Goal: Information Seeking & Learning: Learn about a topic

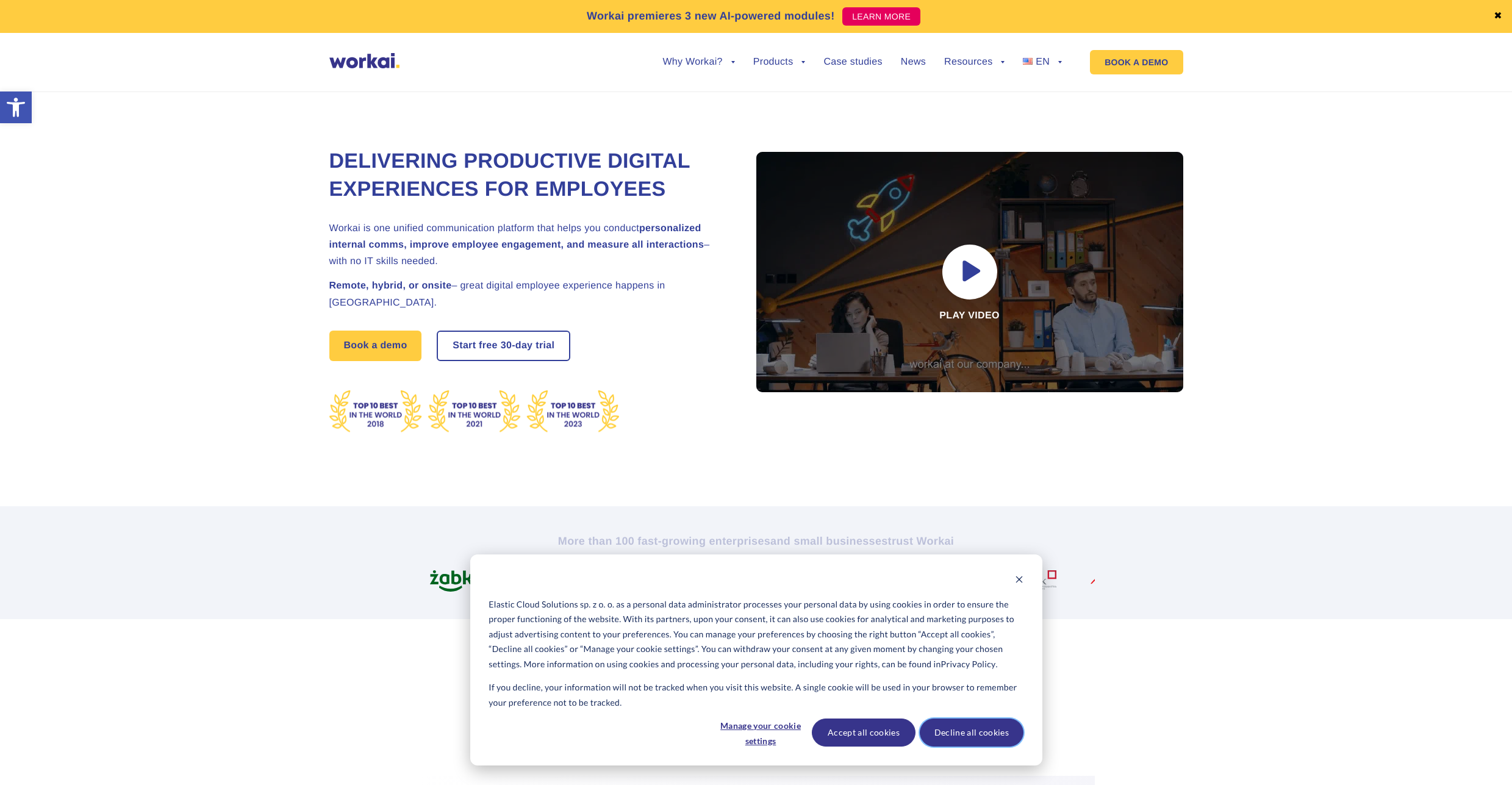
click at [955, 736] on button "Decline all cookies" at bounding box center [972, 732] width 104 height 28
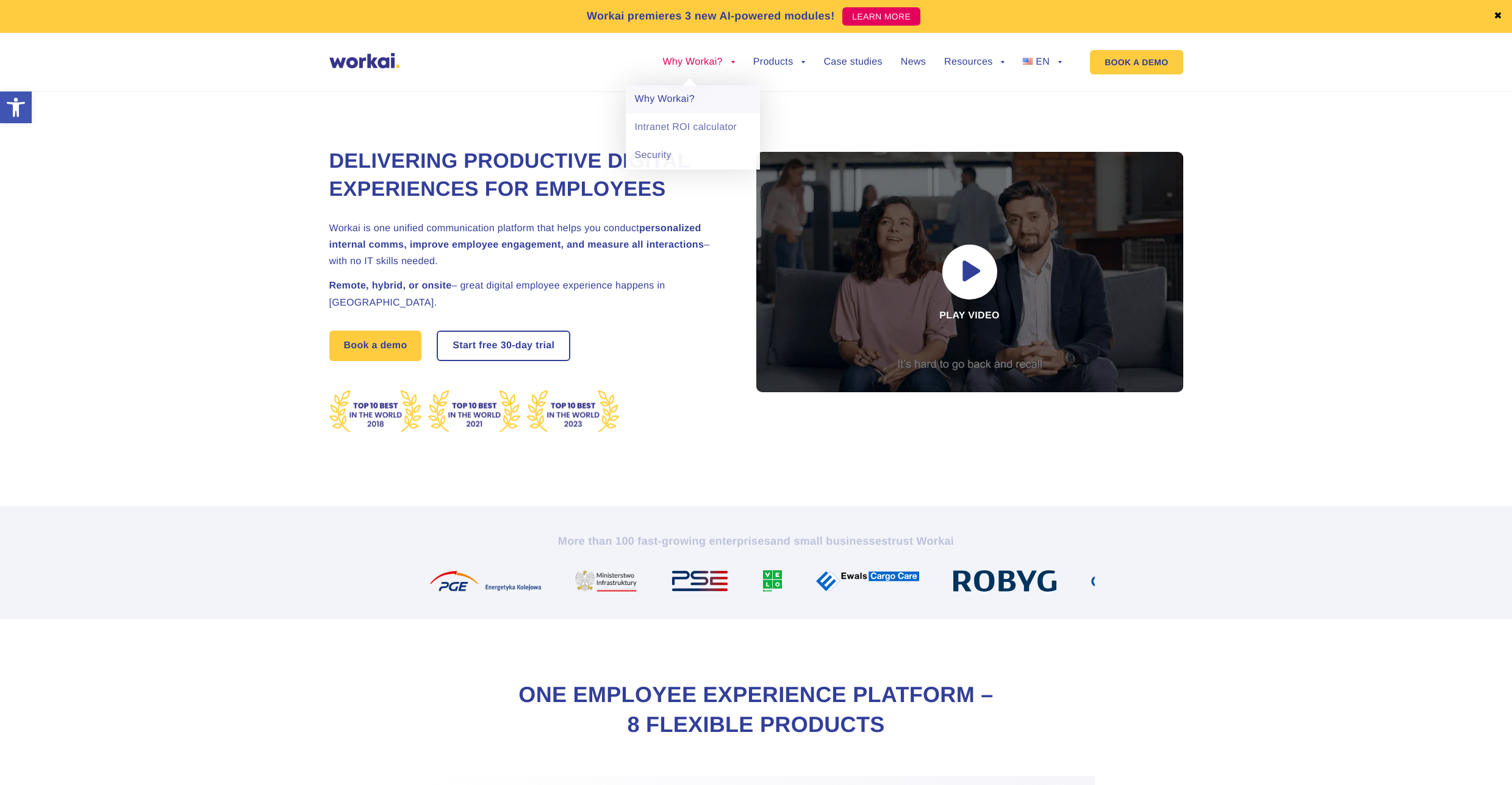
click at [680, 98] on link "Why Workai?" at bounding box center [693, 99] width 134 height 28
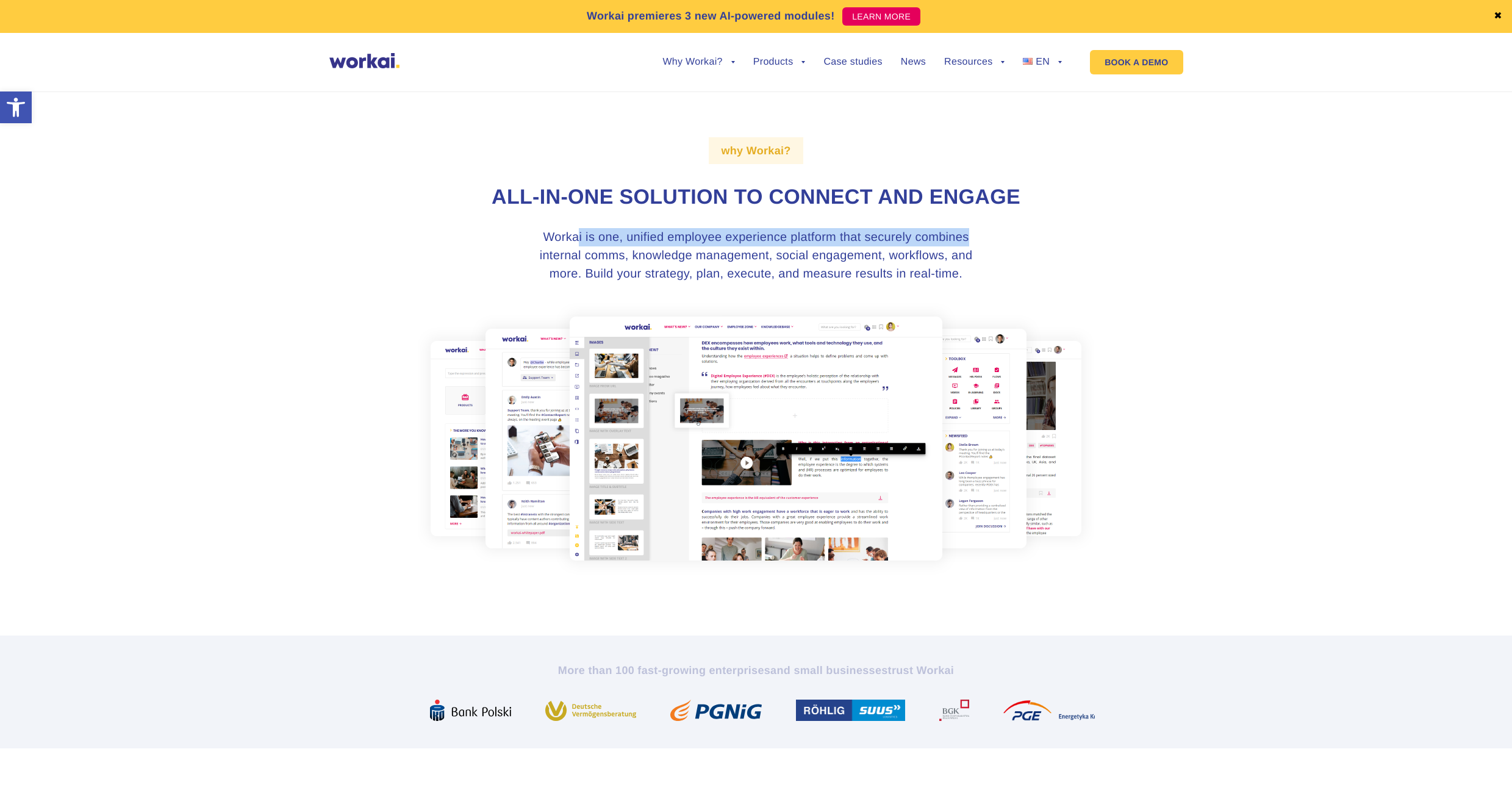
drag, startPoint x: 578, startPoint y: 238, endPoint x: 1000, endPoint y: 237, distance: 422.0
click at [1000, 235] on div "why Workai? All-in-one solution to connect and engage Workai is one, unified em…" at bounding box center [756, 355] width 677 height 560
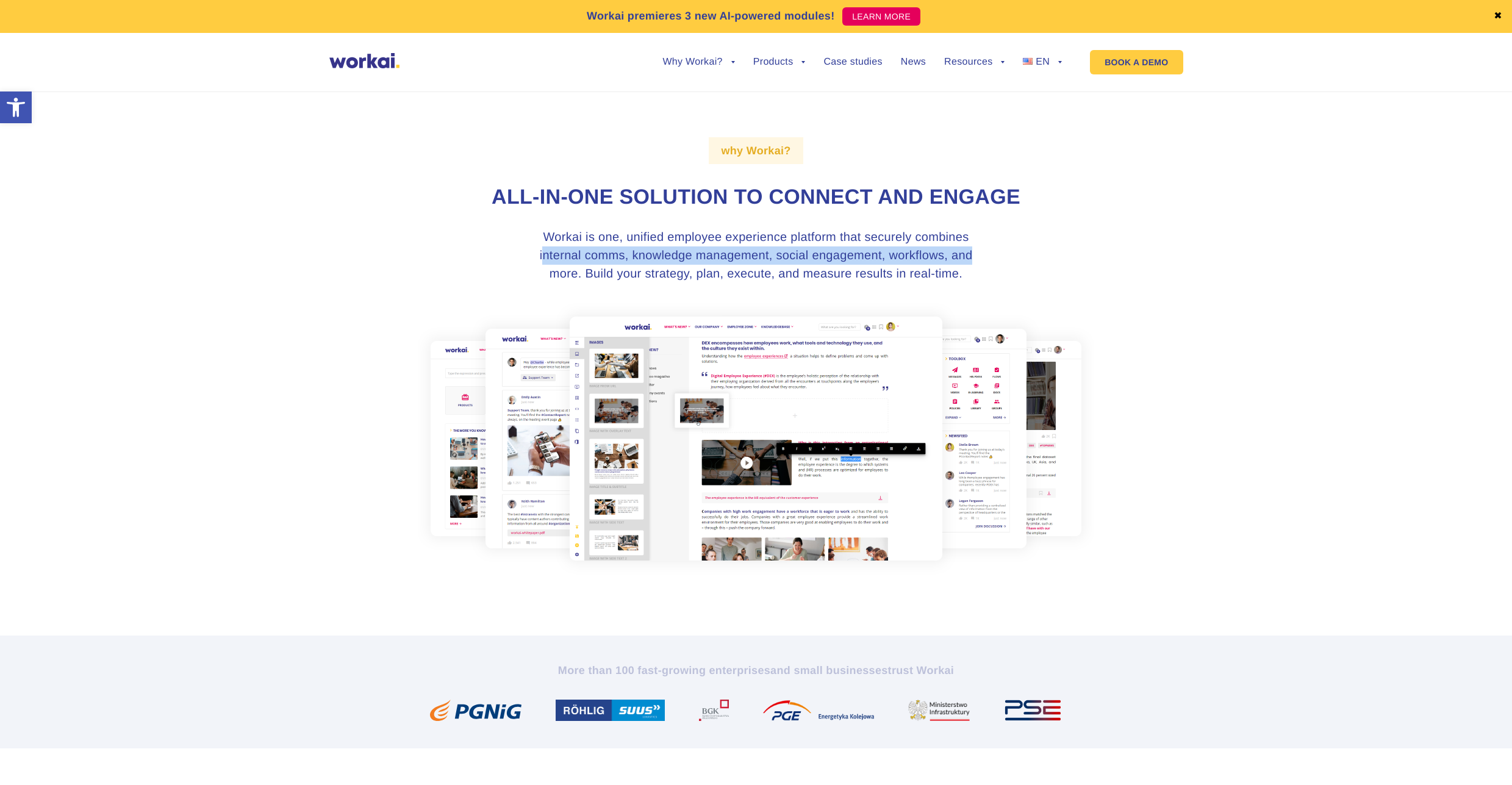
drag, startPoint x: 545, startPoint y: 257, endPoint x: 1001, endPoint y: 257, distance: 456.0
click at [1001, 257] on div "why Workai? All-in-one solution to connect and engage Workai is one, unified em…" at bounding box center [756, 355] width 677 height 560
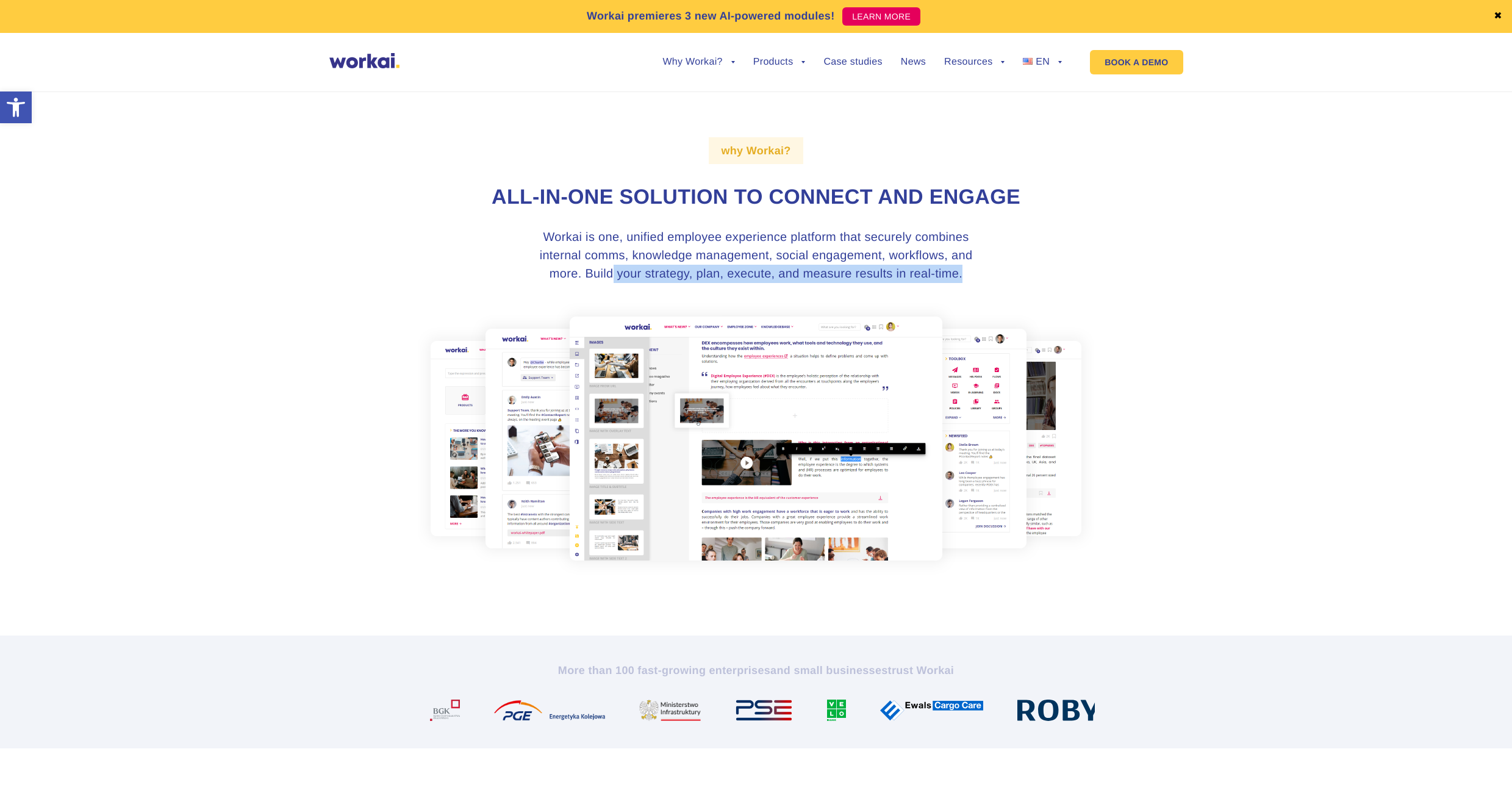
drag, startPoint x: 615, startPoint y: 274, endPoint x: 1019, endPoint y: 270, distance: 404.0
click at [1011, 271] on div "why Workai? All-in-one solution to connect and engage Workai is one, unified em…" at bounding box center [756, 355] width 677 height 560
click at [752, 464] on img at bounding box center [756, 438] width 677 height 272
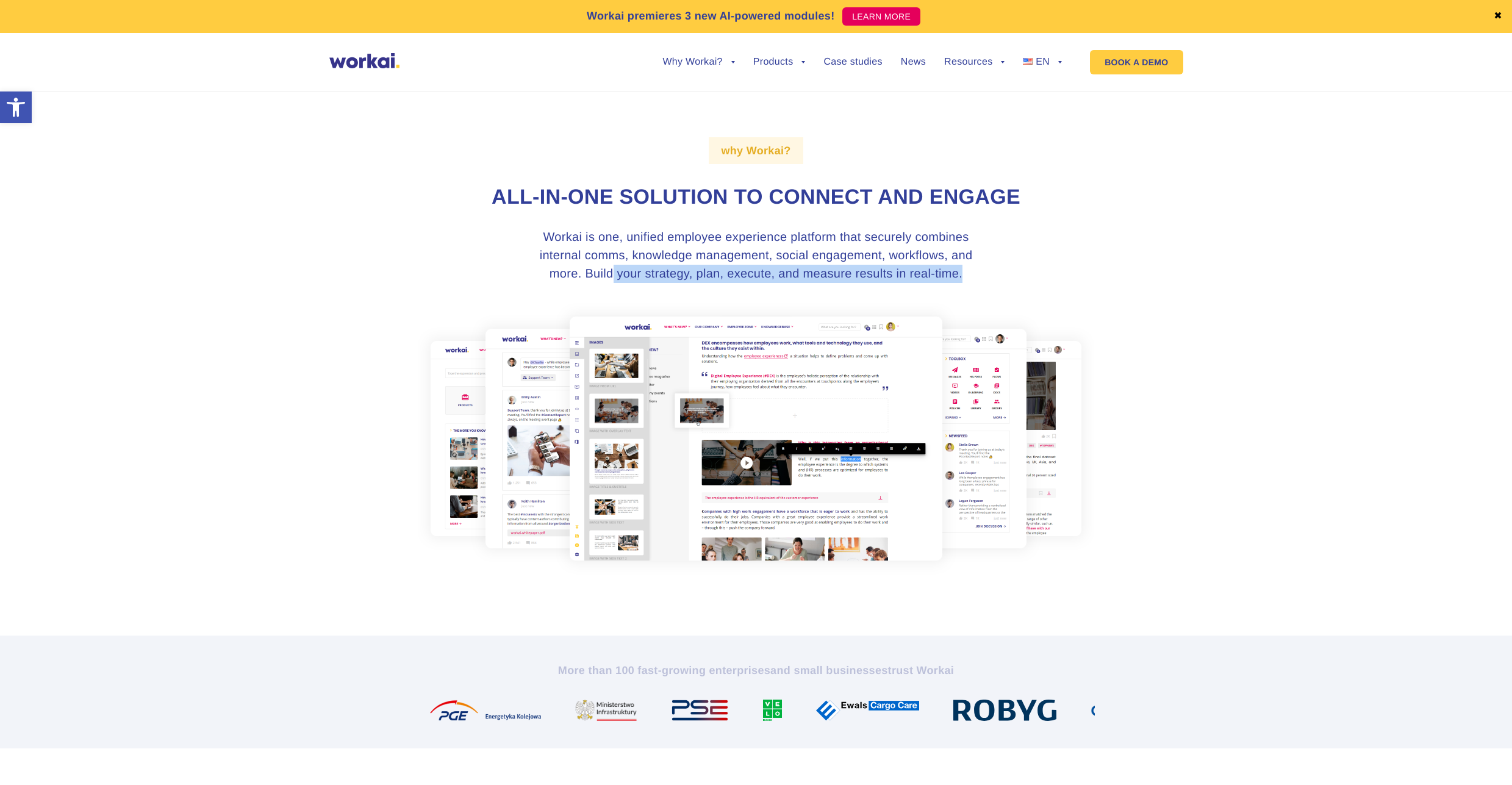
click at [991, 407] on img at bounding box center [756, 438] width 677 height 272
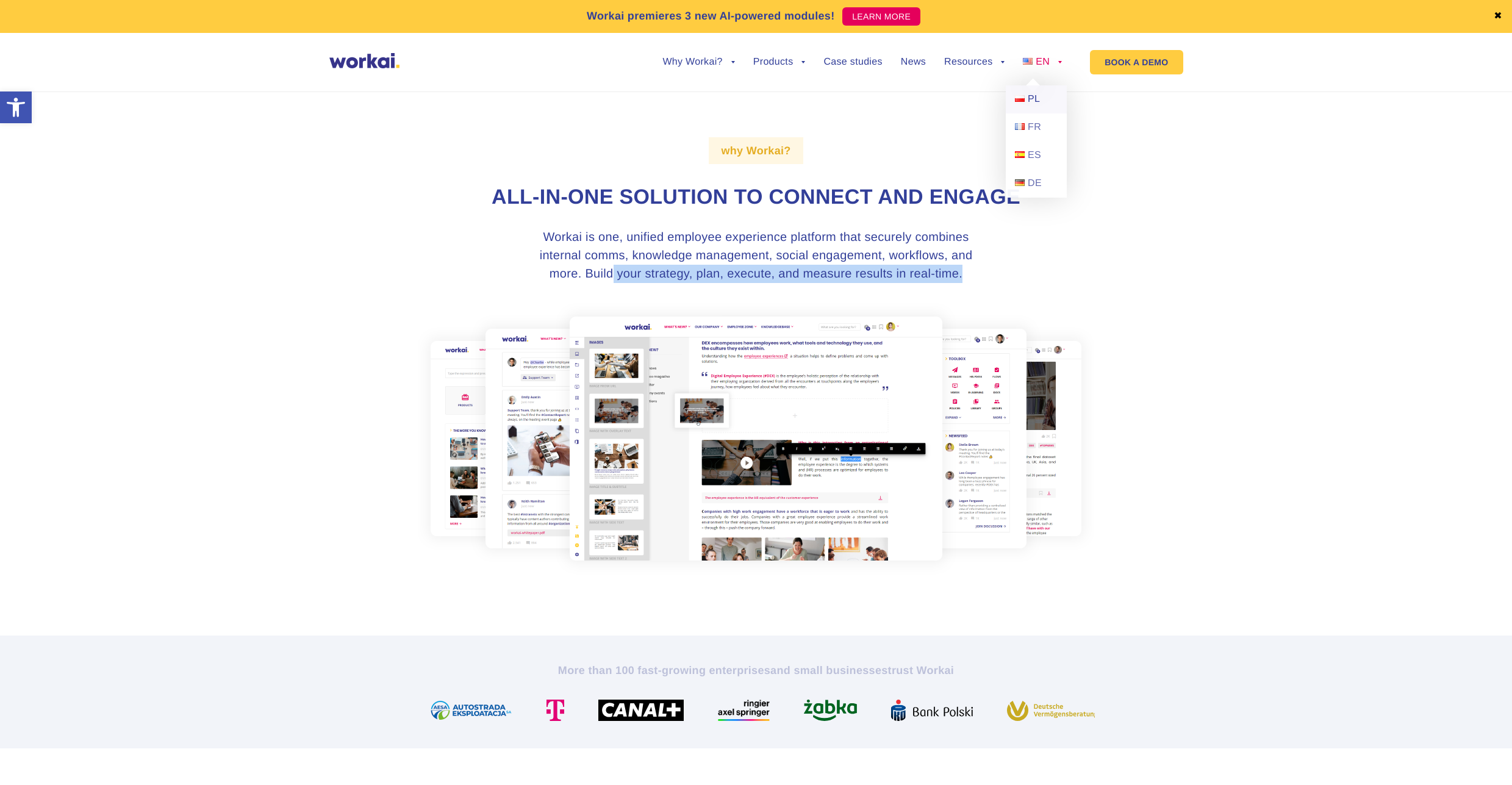
click at [1025, 101] on link "PL" at bounding box center [1036, 99] width 61 height 28
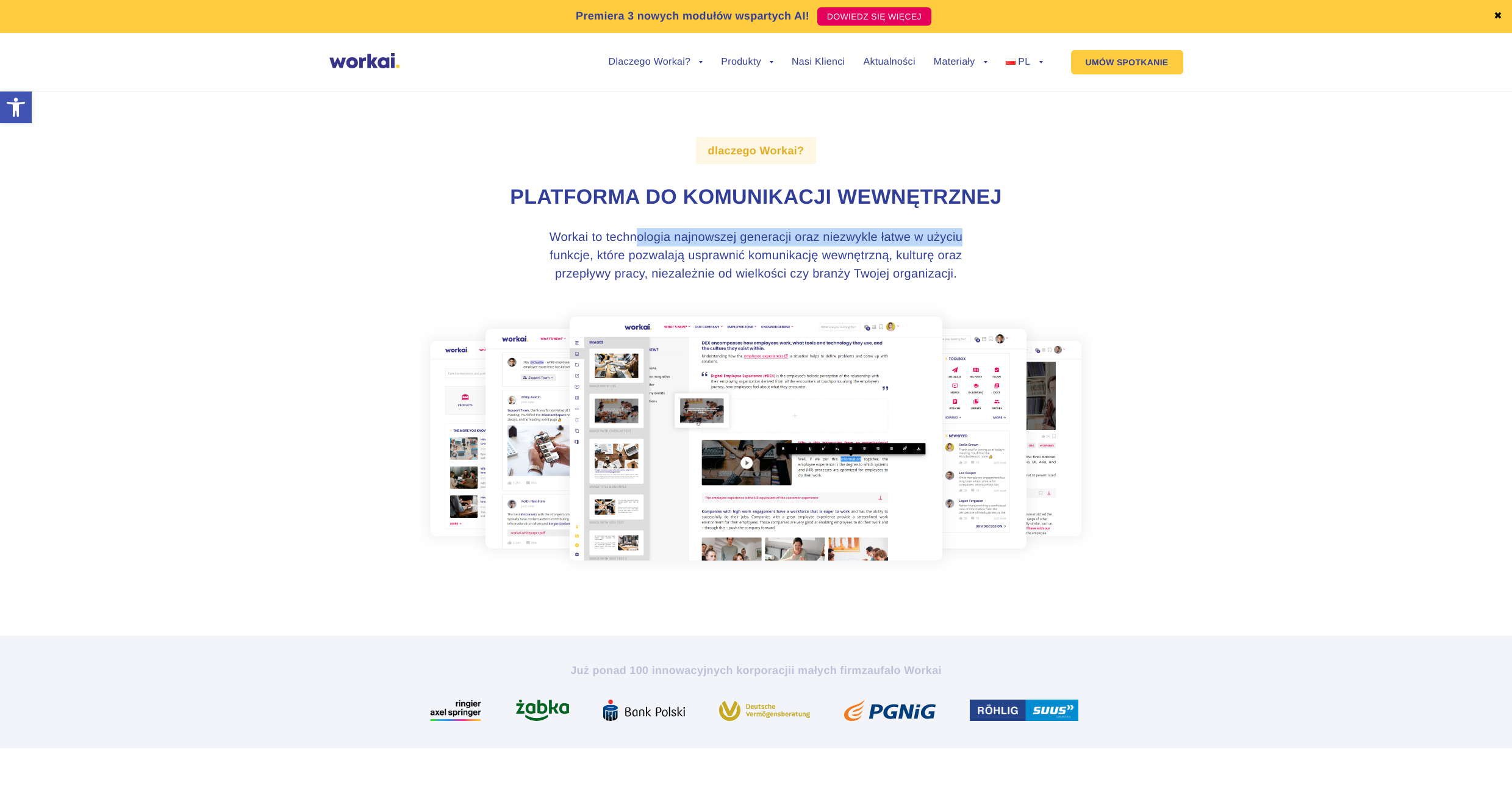
drag, startPoint x: 639, startPoint y: 235, endPoint x: 1004, endPoint y: 258, distance: 365.7
click at [1040, 235] on div "dlaczego Workai? Platforma do komunikacji wewnętrznej Workai to technologia naj…" at bounding box center [756, 355] width 677 height 560
click at [691, 250] on h3 "Workai to technologia najnowszej generacji oraz niezwykle łatwe w użyciu funkcj…" at bounding box center [756, 255] width 458 height 55
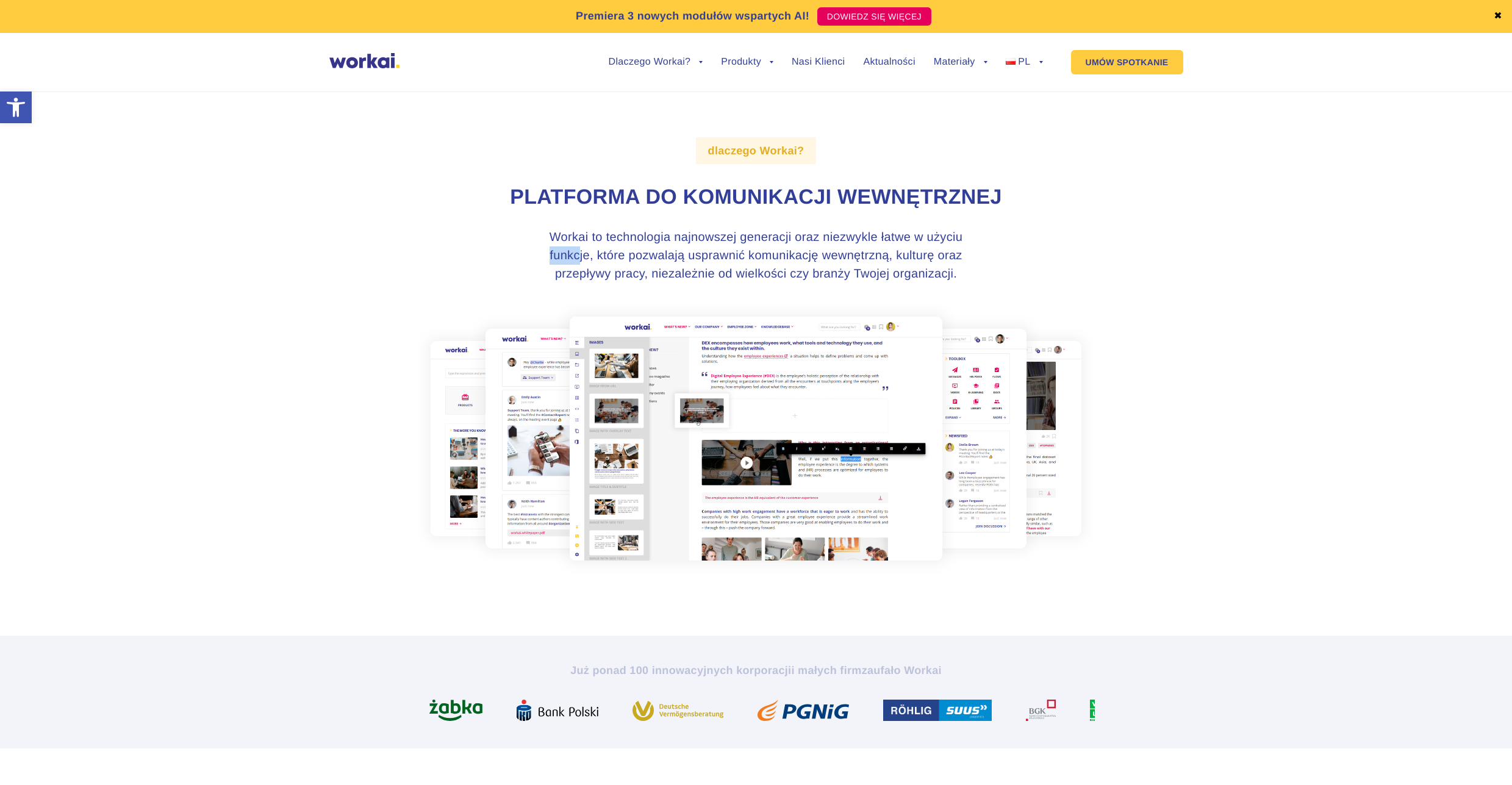
drag, startPoint x: 581, startPoint y: 256, endPoint x: 929, endPoint y: 265, distance: 348.1
click at [1049, 247] on div "dlaczego Workai? Platforma do komunikacji wewnętrznej Workai to technologia naj…" at bounding box center [756, 355] width 677 height 560
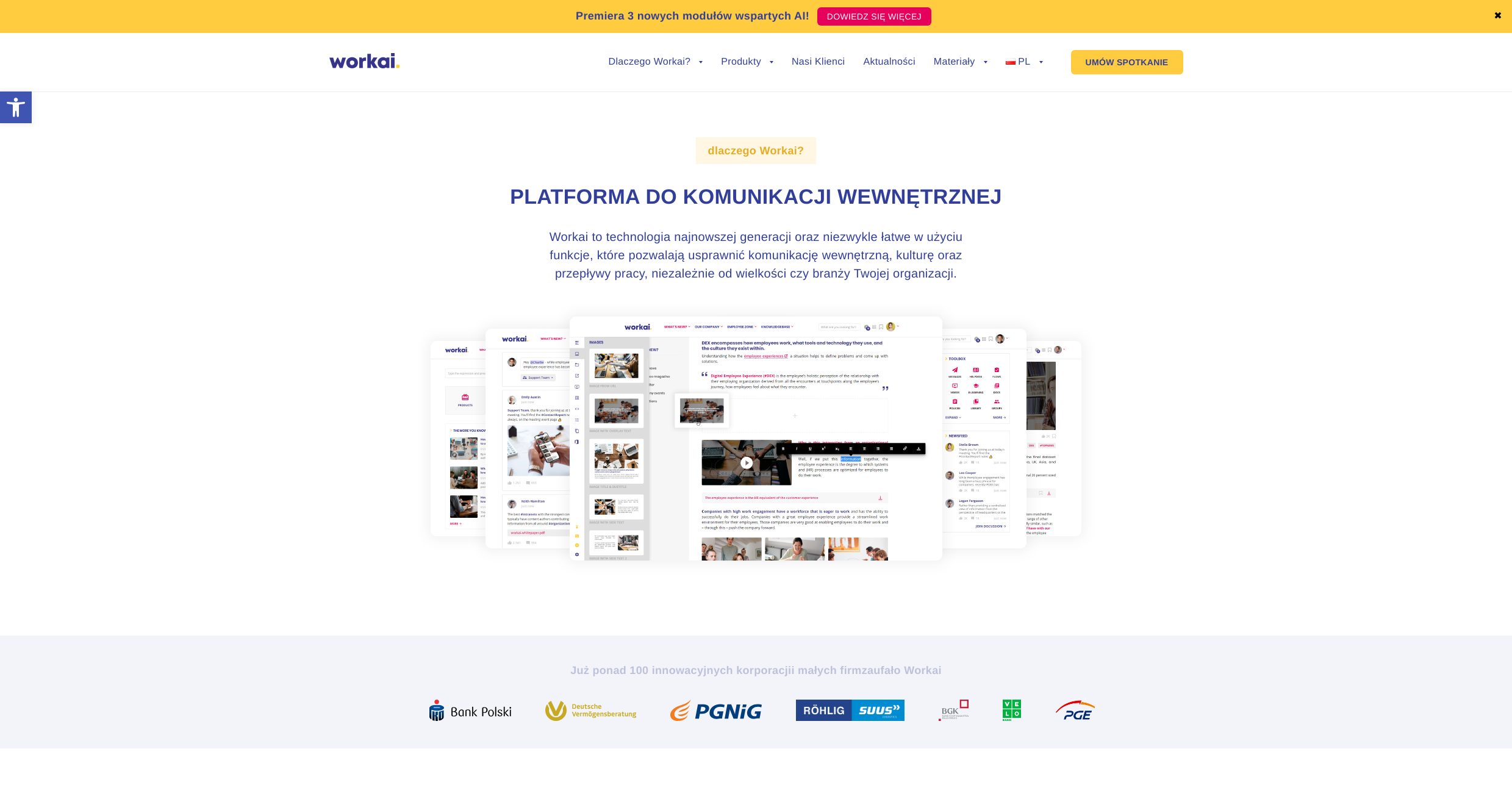
click at [573, 278] on h3 "Workai to technologia najnowszej generacji oraz niezwykle łatwe w użyciu funkcj…" at bounding box center [756, 255] width 458 height 55
drag, startPoint x: 582, startPoint y: 272, endPoint x: 992, endPoint y: 266, distance: 410.0
click at [992, 267] on div "dlaczego Workai? Platforma do komunikacji wewnętrznej Workai to technologia naj…" at bounding box center [756, 355] width 677 height 560
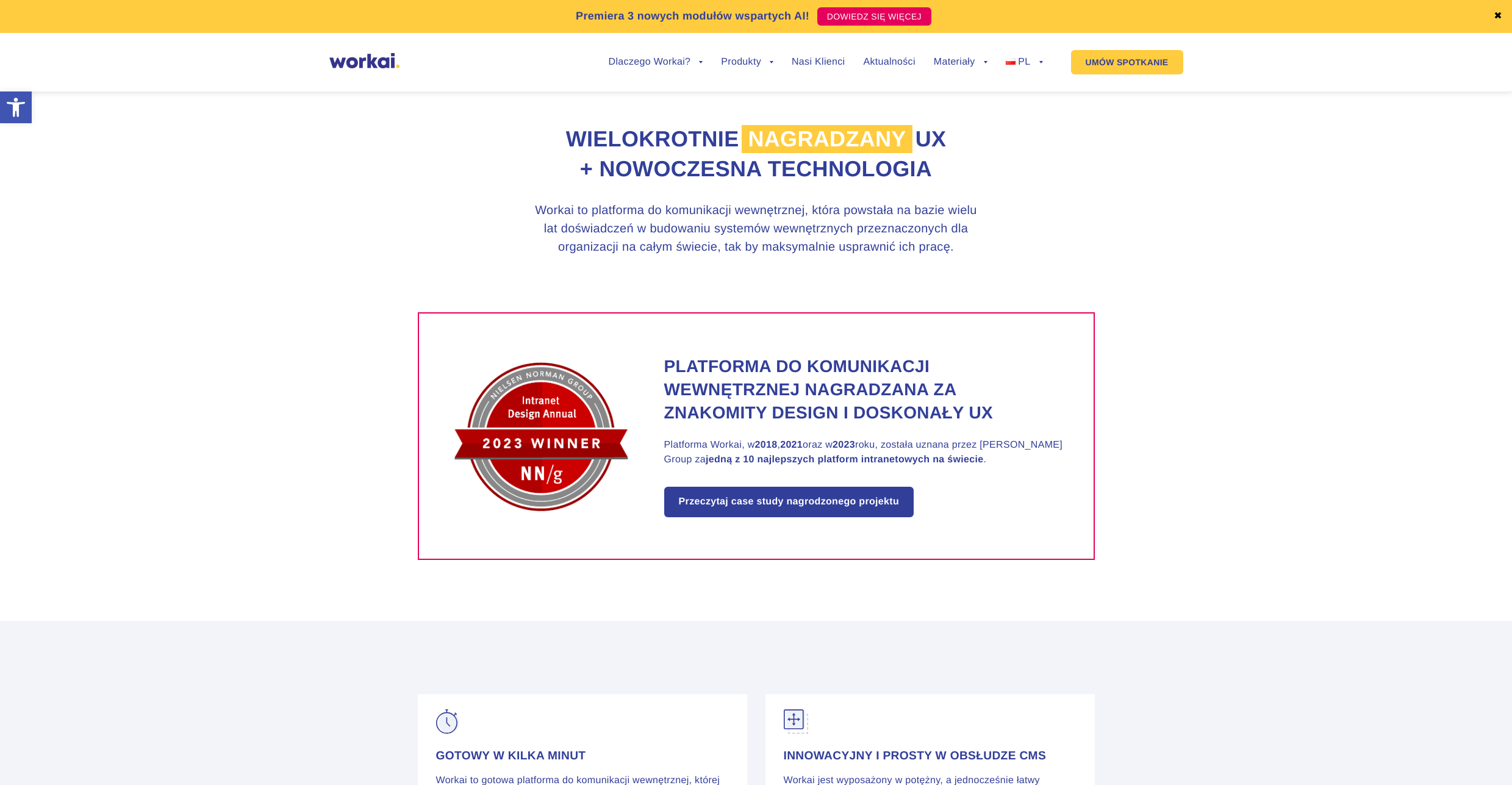
scroll to position [659, 0]
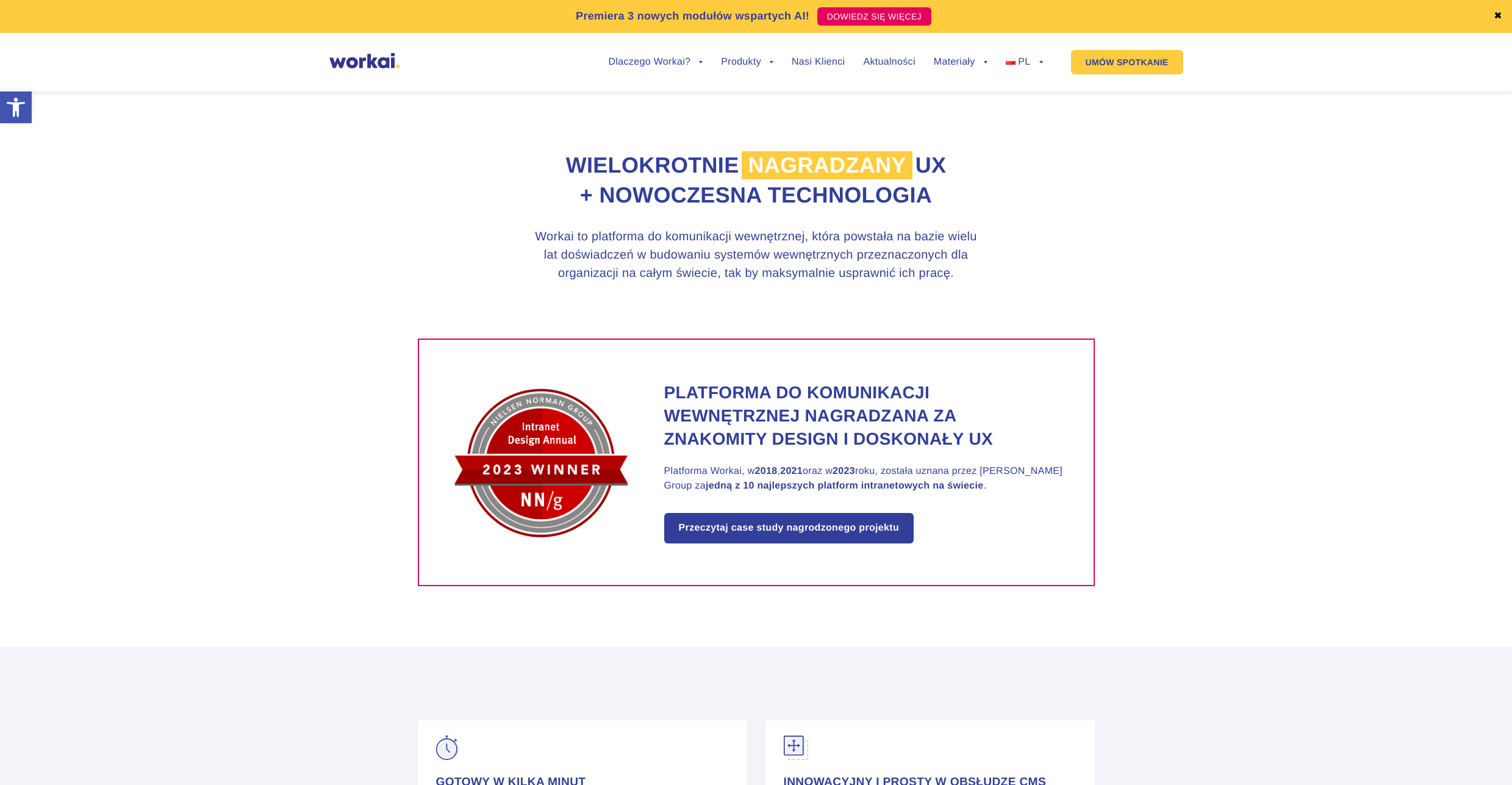
click at [443, 237] on div "Wielokrotnie nagradzany UX + nowoczesna technologia Workai to platforma do komu…" at bounding box center [756, 214] width 677 height 249
drag, startPoint x: 543, startPoint y: 233, endPoint x: 774, endPoint y: 251, distance: 231.7
click at [770, 244] on h3 "Workai to platforma do komunikacji wewnętrznej, która powstała na bazie wielu l…" at bounding box center [756, 255] width 458 height 55
click at [774, 250] on h3 "Workai to platforma do komunikacji wewnętrznej, która powstała na bazie wielu l…" at bounding box center [756, 255] width 458 height 55
drag, startPoint x: 799, startPoint y: 235, endPoint x: 990, endPoint y: 233, distance: 191.0
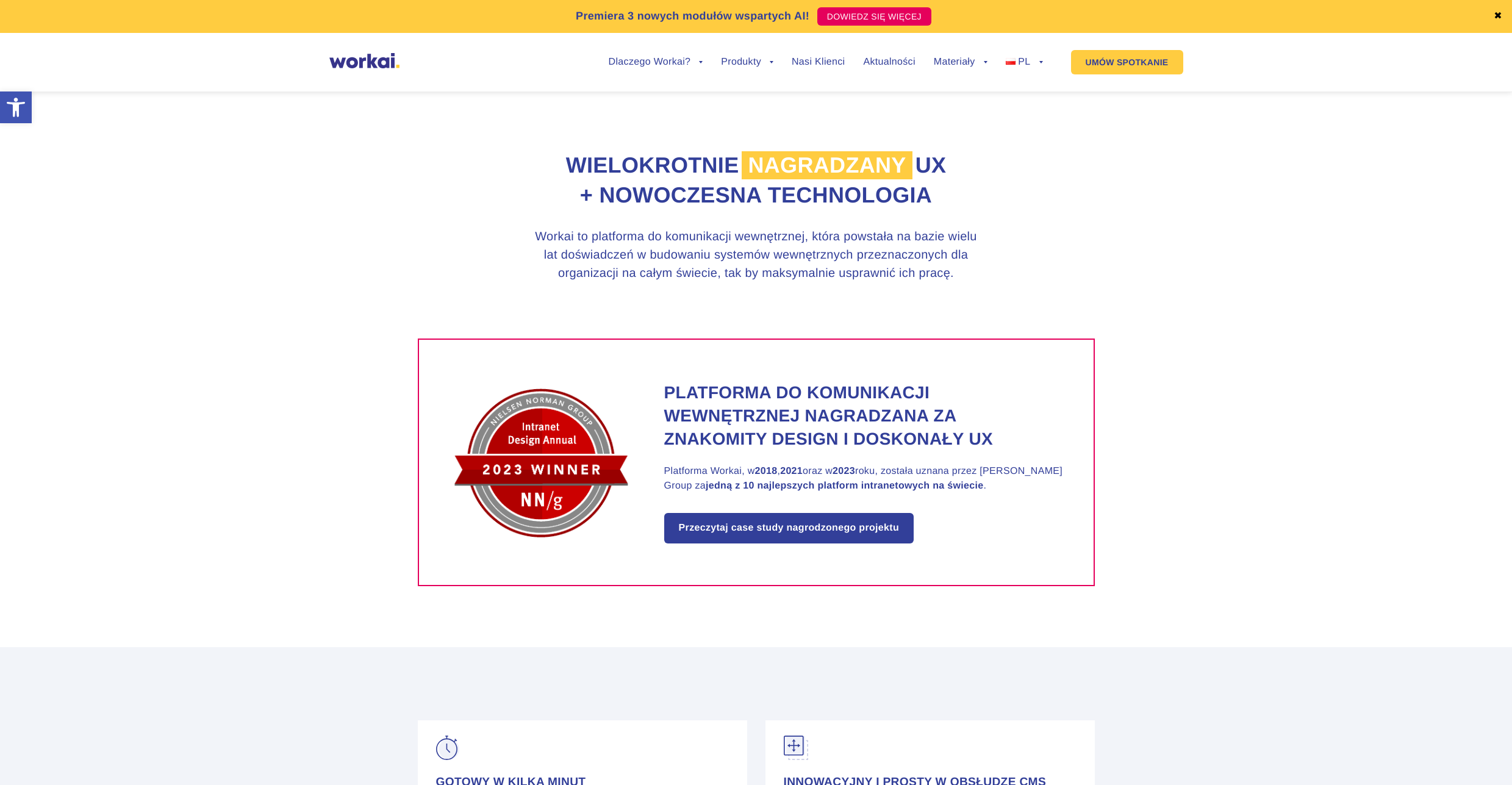
click at [990, 233] on div "Wielokrotnie nagradzany UX + nowoczesna technologia Workai to platforma do komu…" at bounding box center [756, 214] width 677 height 249
drag, startPoint x: 571, startPoint y: 249, endPoint x: 992, endPoint y: 249, distance: 421.0
click at [992, 249] on div "Wielokrotnie nagradzany UX + nowoczesna technologia Workai to platforma do komu…" at bounding box center [756, 214] width 677 height 249
drag, startPoint x: 582, startPoint y: 266, endPoint x: 974, endPoint y: 266, distance: 392.0
click at [965, 267] on h3 "Workai to platforma do komunikacji wewnętrznej, która powstała na bazie wielu l…" at bounding box center [756, 255] width 458 height 55
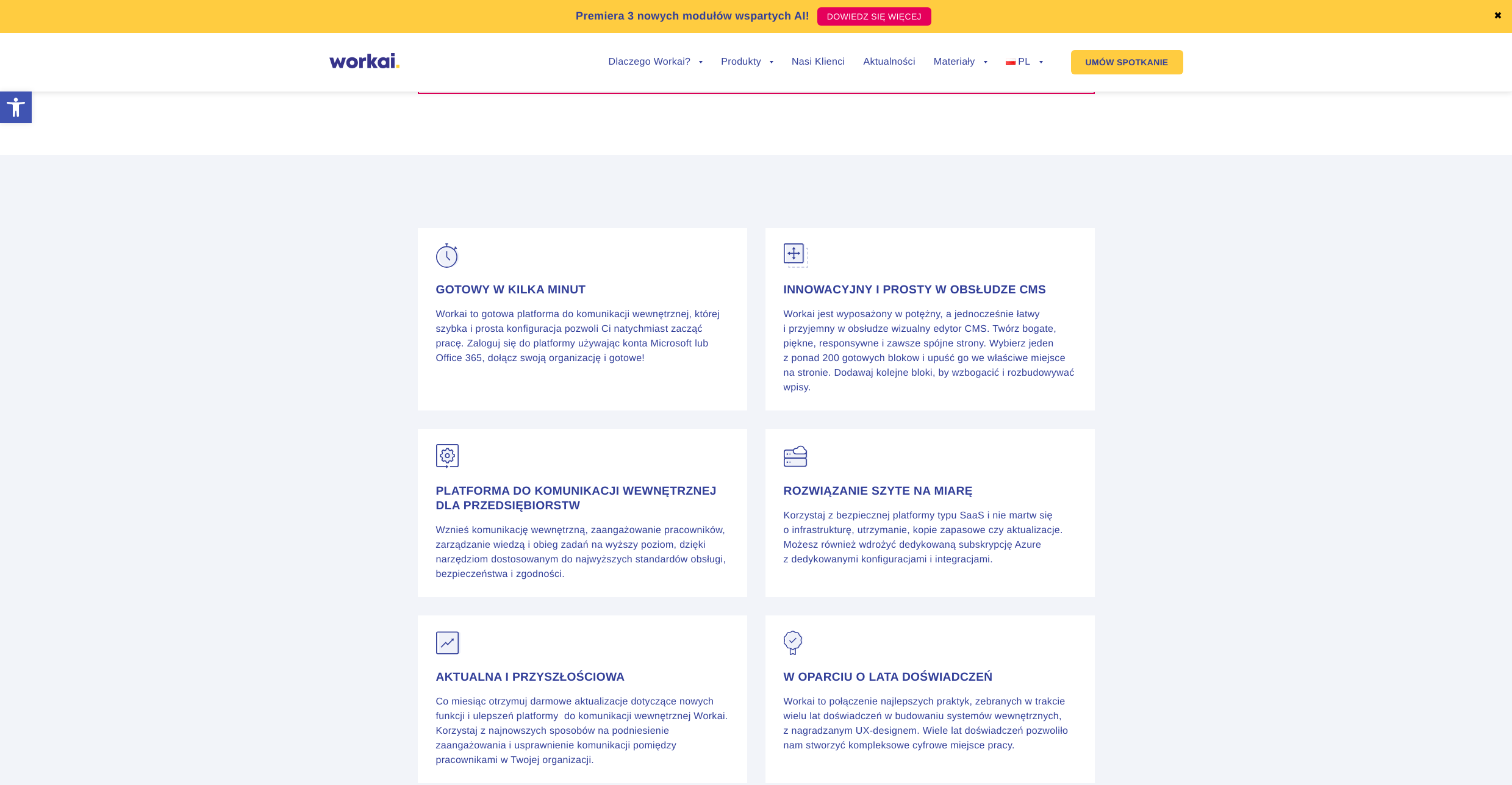
scroll to position [952, 0]
